Goal: Use online tool/utility: Utilize a website feature to perform a specific function

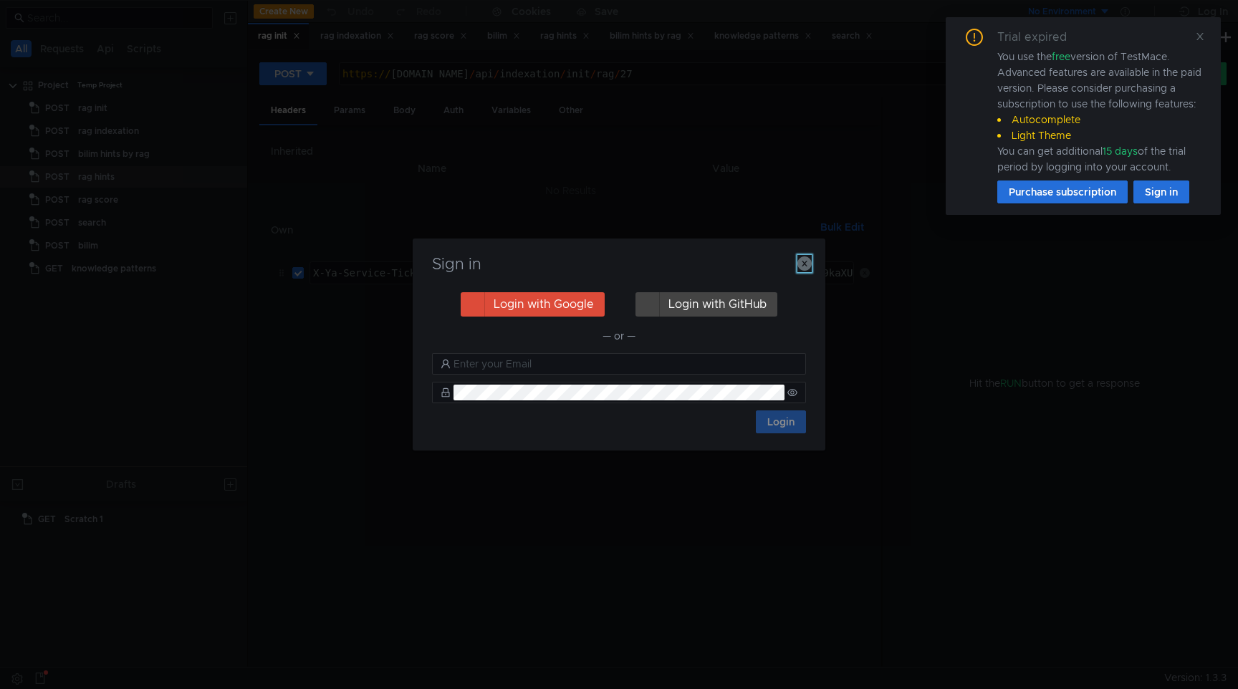
click at [809, 265] on icon "button" at bounding box center [805, 264] width 14 height 14
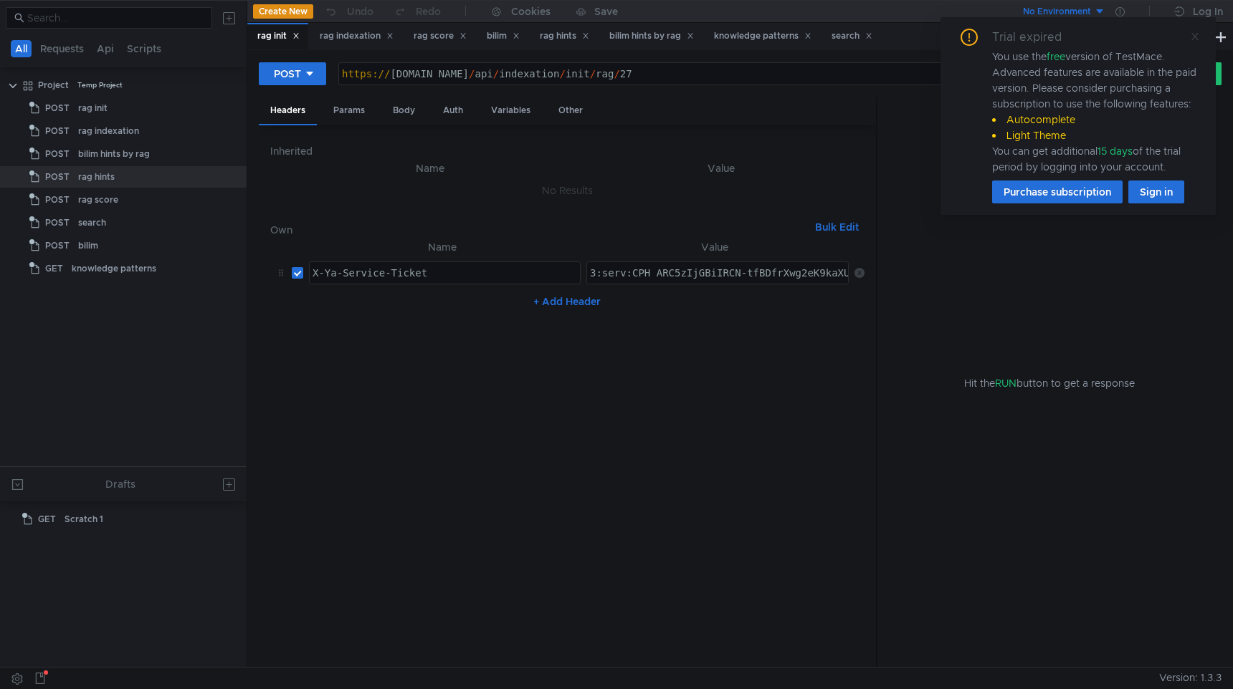
click at [1195, 39] on icon at bounding box center [1195, 37] width 10 height 10
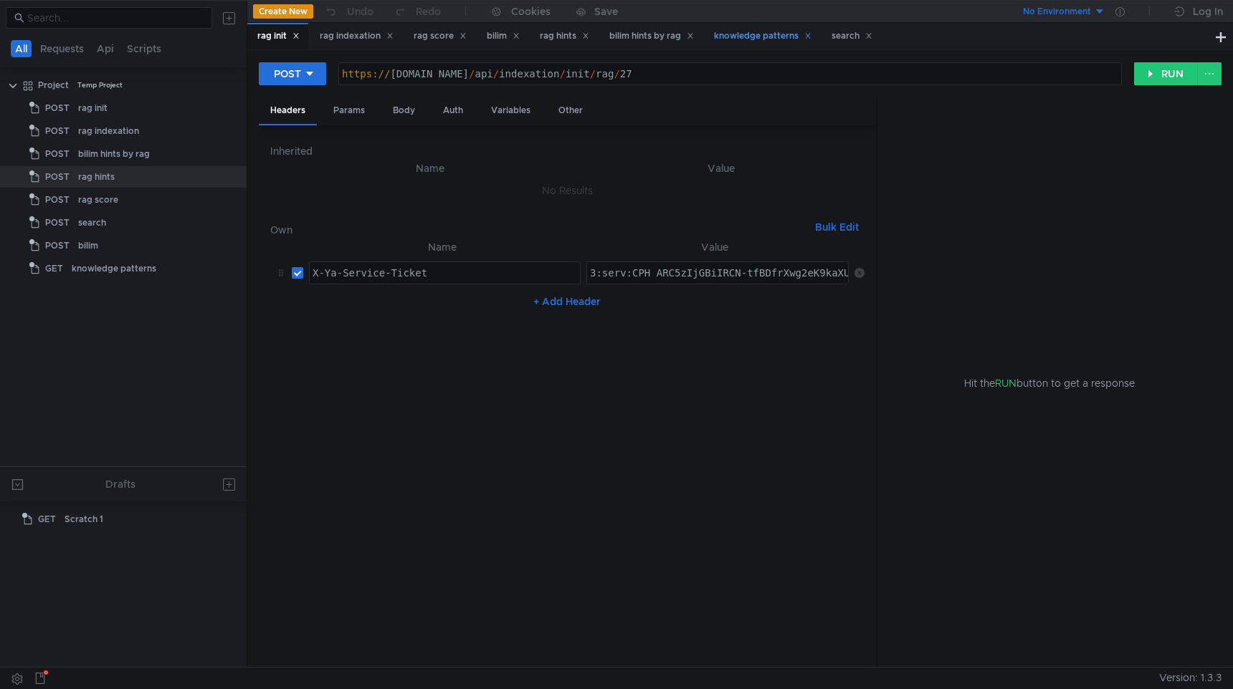
click at [778, 38] on div "knowledge patterns" at bounding box center [762, 36] width 97 height 15
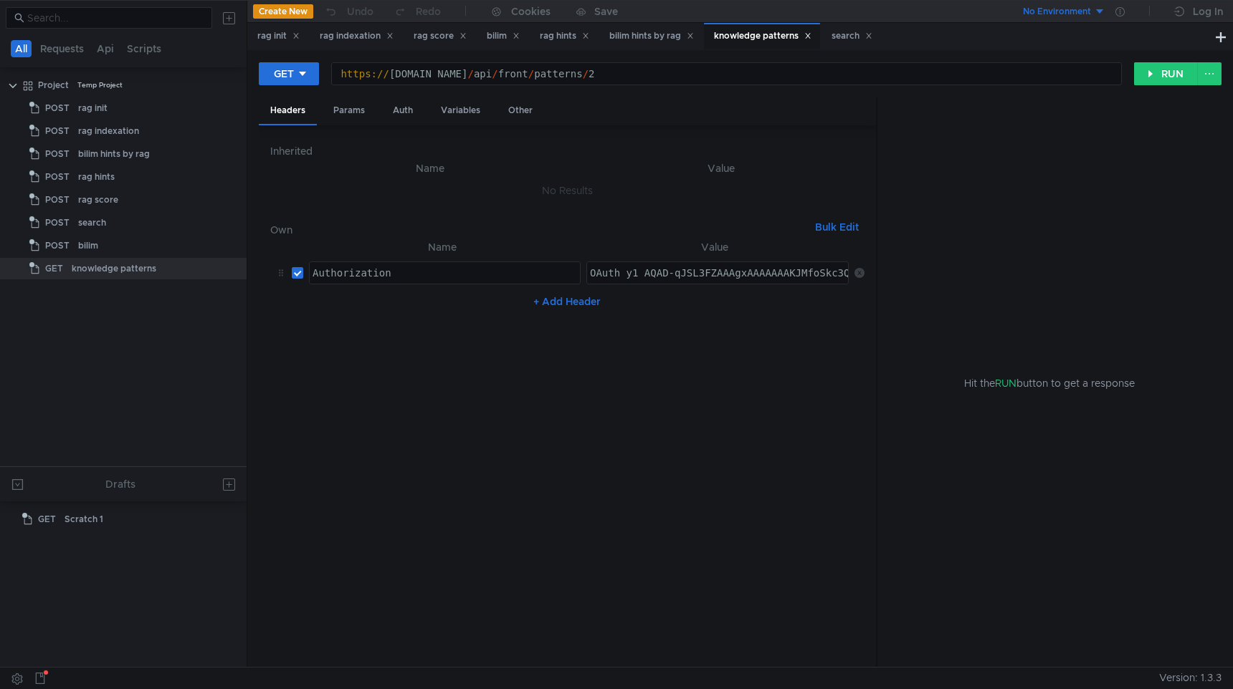
click at [684, 70] on div "https:// sandbox.bilim.yandex-team.ru / api / front / patterns / 2" at bounding box center [726, 85] width 789 height 34
type textarea "[URL][DOMAIN_NAME]"
click at [1156, 63] on button "RUN" at bounding box center [1166, 73] width 64 height 23
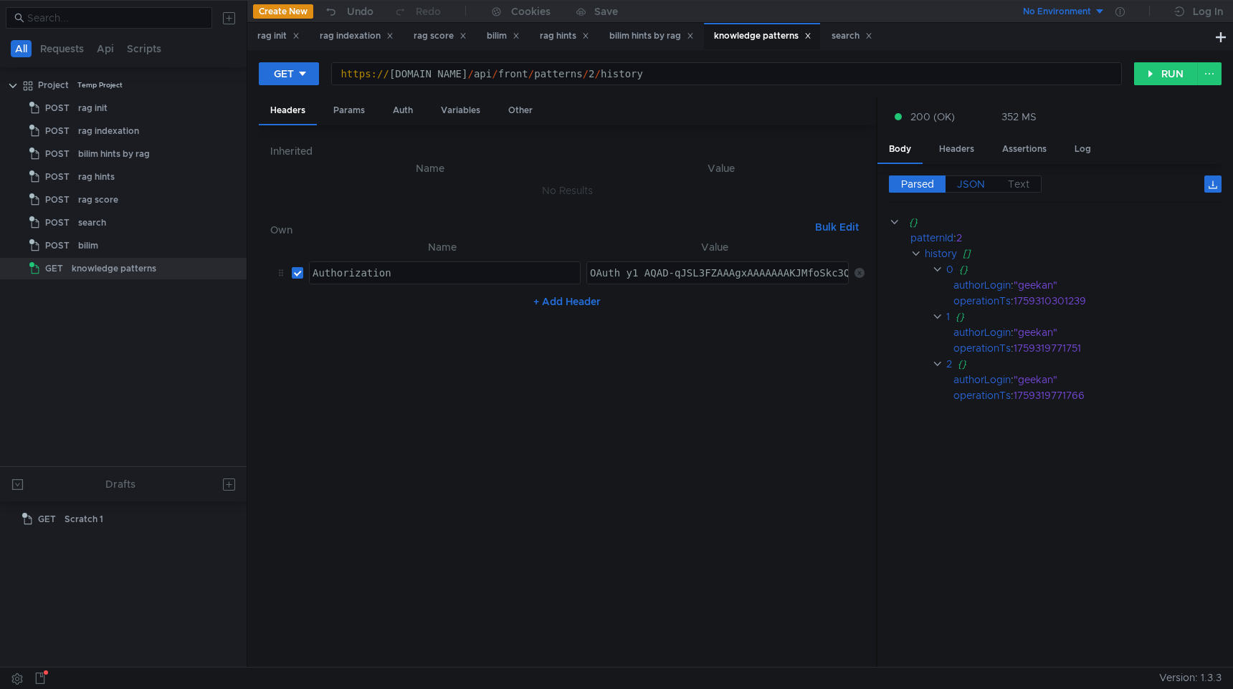
click at [970, 187] on span "JSON" at bounding box center [971, 184] width 28 height 13
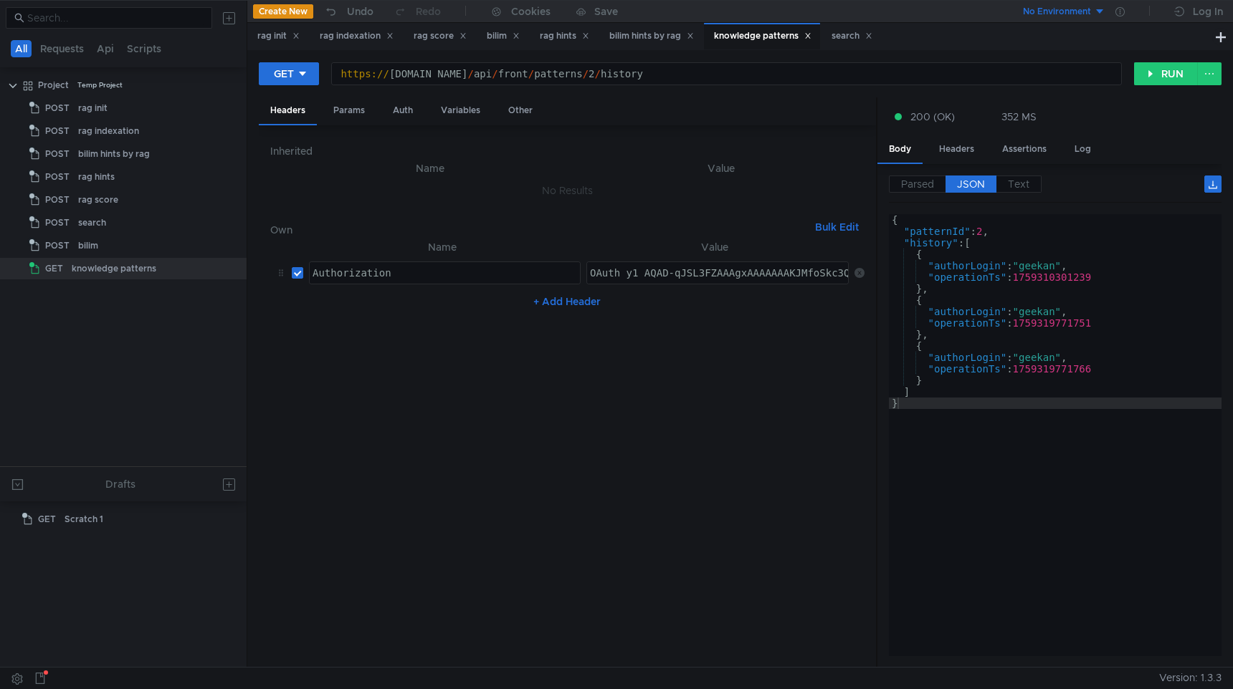
click at [980, 185] on span "JSON" at bounding box center [971, 184] width 28 height 13
click at [1041, 263] on div "{ "patternId" : 2 , "history" : [ { "authorLogin" : "geekan" , "operationTs" : …" at bounding box center [1055, 446] width 333 height 465
click at [1044, 284] on div "{ "patternId" : 2 , "history" : [ { "authorLogin" : "geekan" , "operationTs" : …" at bounding box center [1055, 446] width 333 height 465
click at [1044, 283] on div "{ "patternId" : 2 , "history" : [ { "authorLogin" : "geekan" , "operationTs" : …" at bounding box center [1055, 446] width 333 height 465
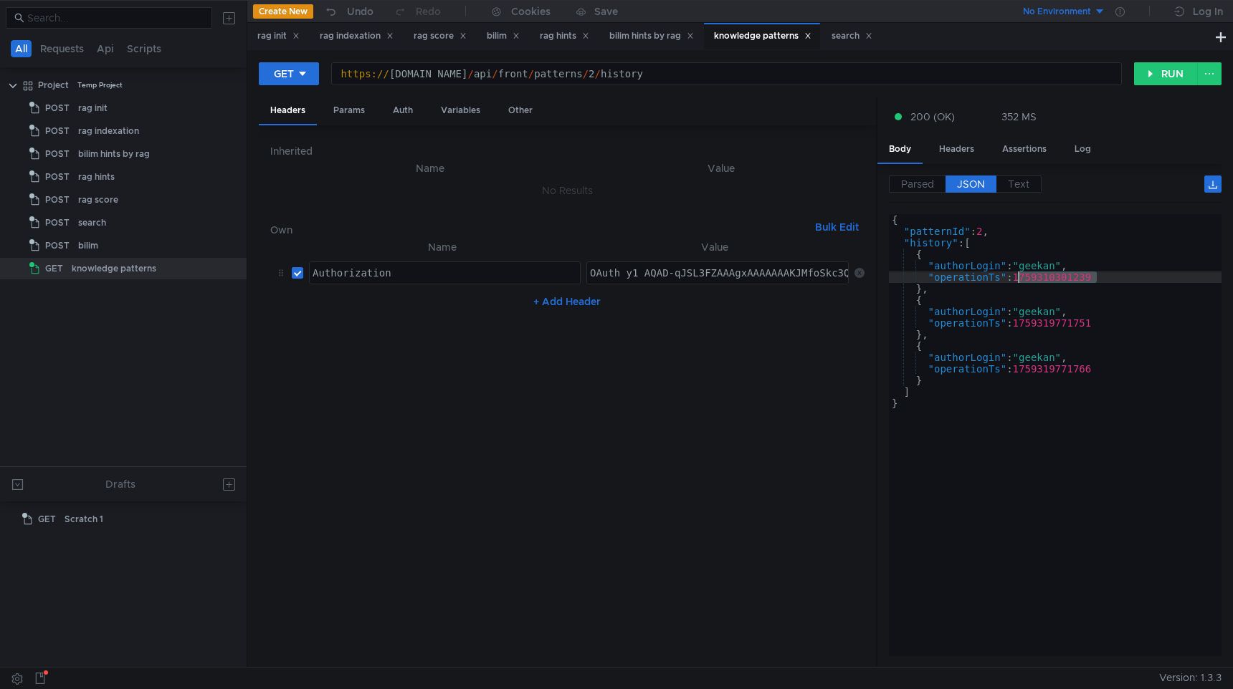
click at [1045, 281] on div "{ "patternId" : 2 , "history" : [ { "authorLogin" : "geekan" , "operationTs" : …" at bounding box center [1055, 446] width 333 height 465
click at [1045, 327] on div "{ "patternId" : 2 , "history" : [ { "authorLogin" : "geekan" , "operationTs" : …" at bounding box center [1055, 446] width 333 height 465
click at [1037, 373] on div "{ "patternId" : 2 , "history" : [ { "authorLogin" : "geekan" , "operationTs" : …" at bounding box center [1055, 446] width 333 height 465
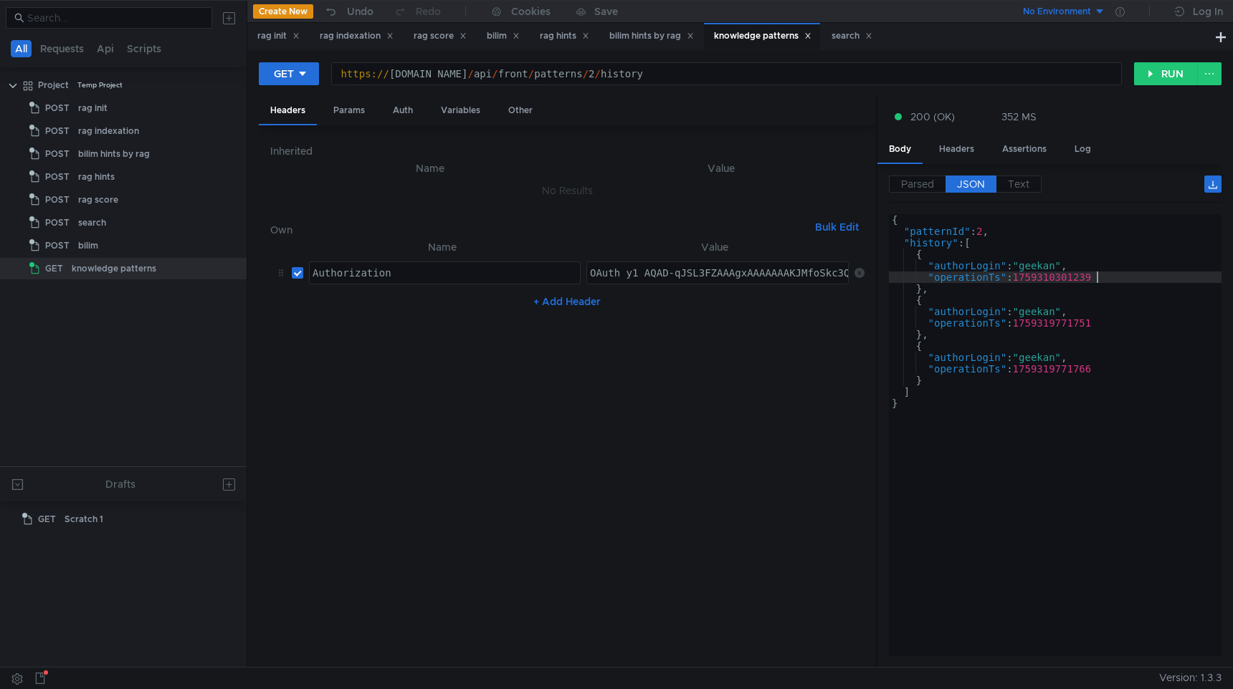
click at [1111, 276] on div "{ "patternId" : 2 , "history" : [ { "authorLogin" : "geekan" , "operationTs" : …" at bounding box center [1055, 446] width 333 height 465
type textarea ""operationTs": 1759310301239"
click at [750, 78] on div "https:// sandbox.bilim.yandex-team.ru / api / front / patterns / 2 / history" at bounding box center [726, 85] width 789 height 34
type textarea "OAuth y1_AQAD-qJSL3FZAAAgxAAAAAAAKJMfoSkc3QlMR0WbPc6_6DQt0W_WxBQ"
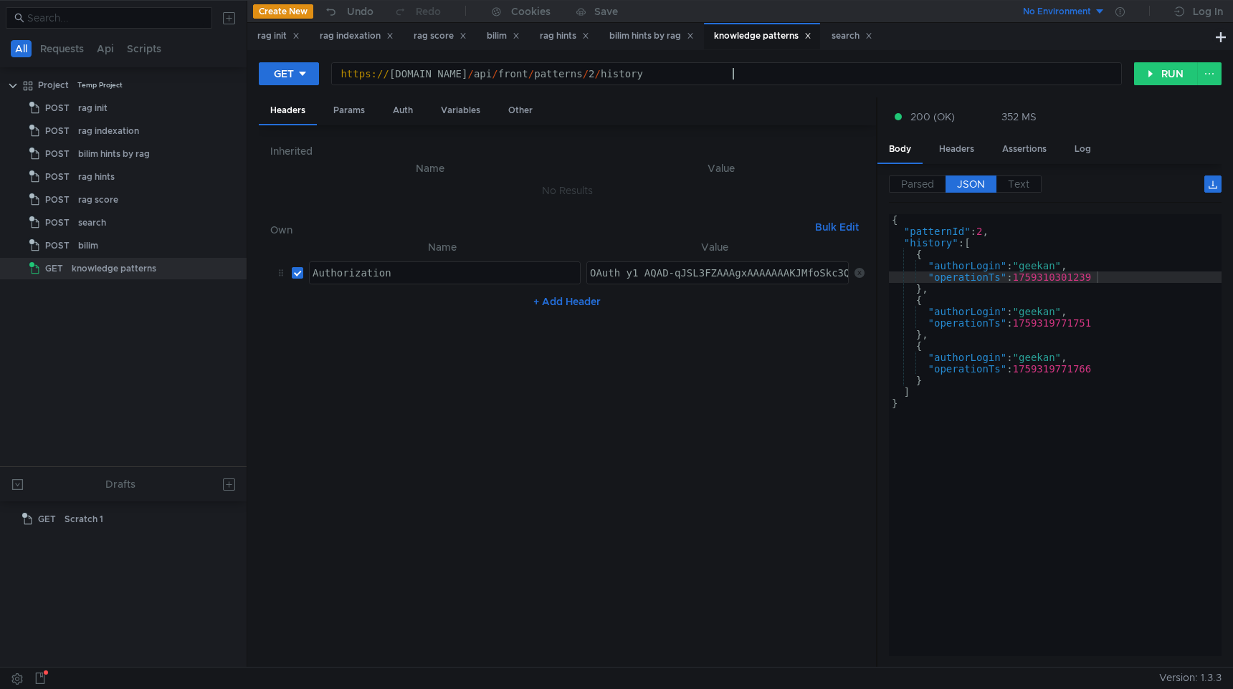
click at [634, 274] on div "OAuth y1_AQAD-qJSL3FZAAAgxAAAAAAAKJMfoSkc3QlMR0WbPc6_6DQt0W_WxBQ" at bounding box center [782, 284] width 391 height 34
click at [669, 333] on nz-table "Name Value Authorization הההההההההההההההההההההההההההההההההההההההההההההההההההההה…" at bounding box center [567, 448] width 594 height 418
click at [600, 267] on div "OAuth y1_AQAD-qJSL3FZAAAgxAAAAAAAKJMfoSkc3QlMR0WbPc6_6DQt0W_WxBQ" at bounding box center [782, 284] width 391 height 34
type textarea "Authorization"
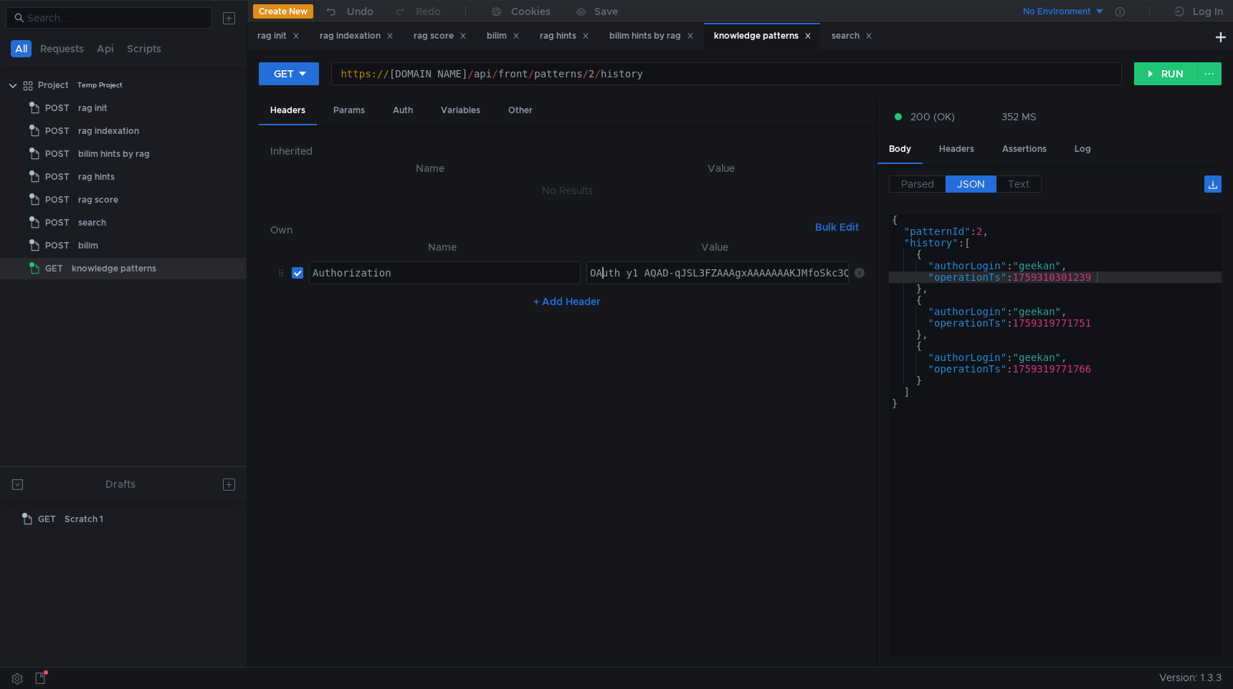
click at [449, 279] on div "Authorization" at bounding box center [445, 284] width 271 height 34
click at [610, 276] on div "OAuth y1_AQAD-qJSL3FZAAAgxAAAAAAAKJMfoSkc3QlMR0WbPc6_6DQt0W_WxBQ" at bounding box center [782, 284] width 391 height 34
click at [651, 329] on nz-table "Name Value Authorization Authorization הההההההההההההההההההההההההההההההההההההההה…" at bounding box center [567, 448] width 594 height 418
click at [672, 269] on div "OAuth y1_AQAD-qJSL3FZAAAgxAAAAAAAKJMfoSkc3QlMR0WbPc6_6DQt0W_WxBQ" at bounding box center [782, 284] width 391 height 34
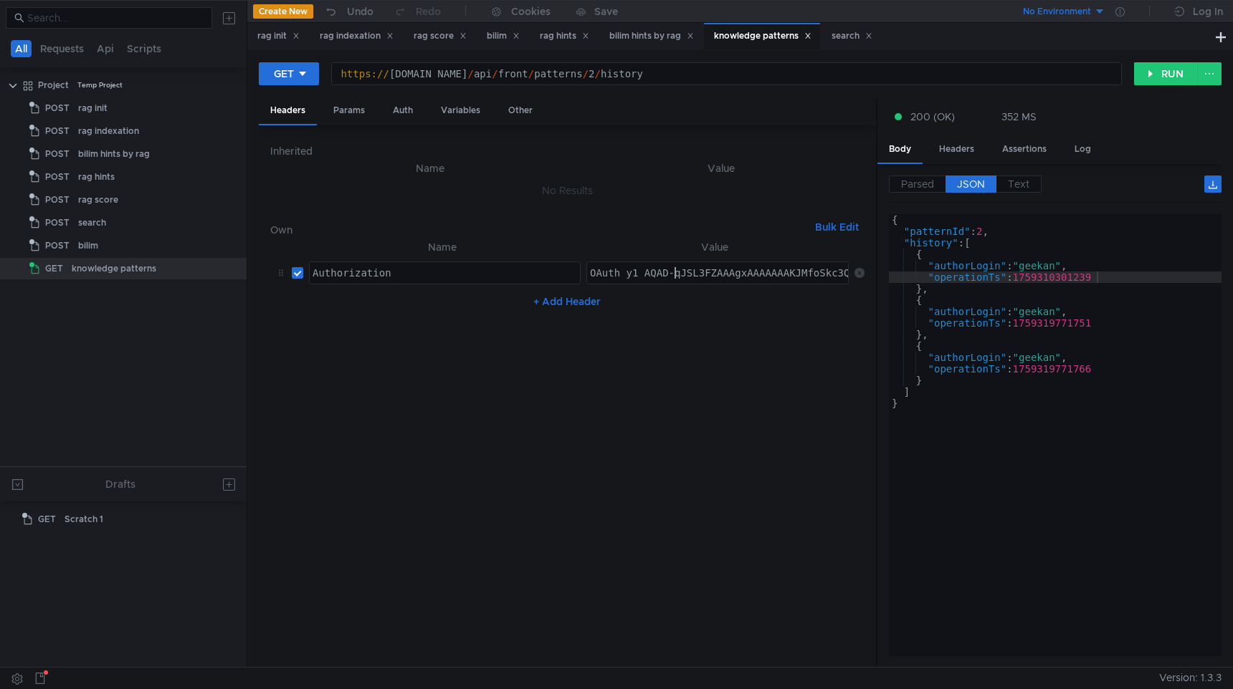
click at [673, 388] on nz-table "Name Value Authorization Authorization הההההההההההההההההההההההההההההההההההההההה…" at bounding box center [567, 448] width 594 height 418
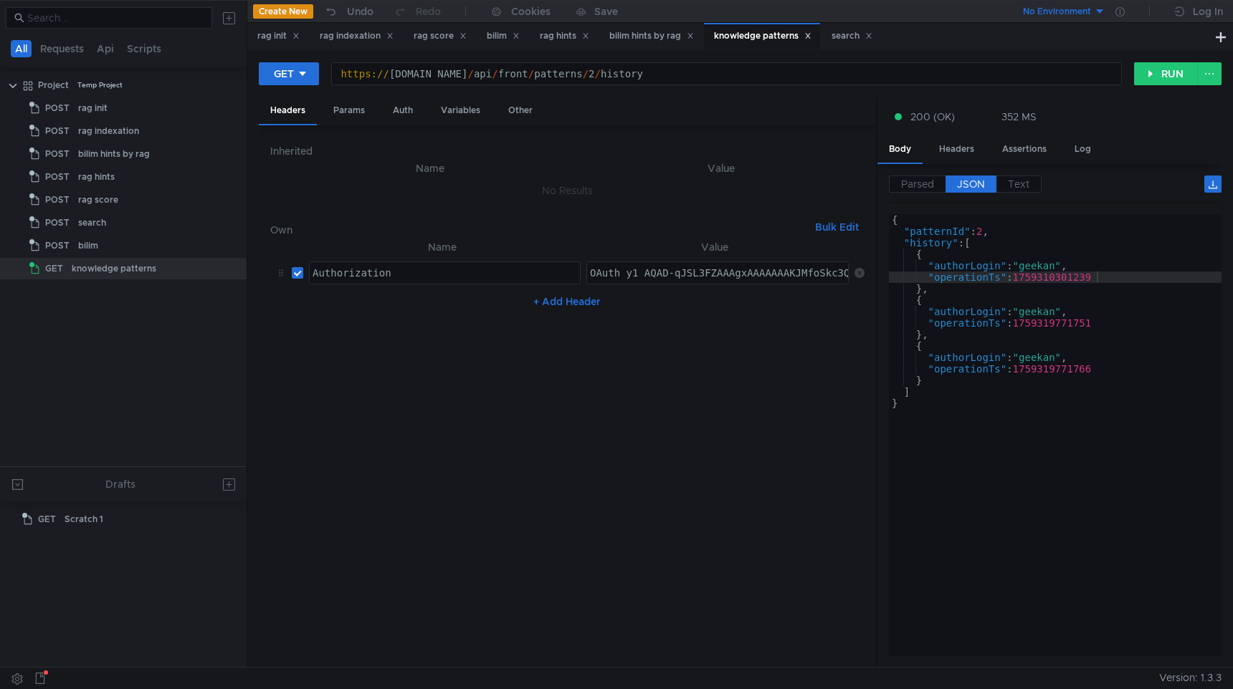
scroll to position [0, 28]
